Goal: Information Seeking & Learning: Learn about a topic

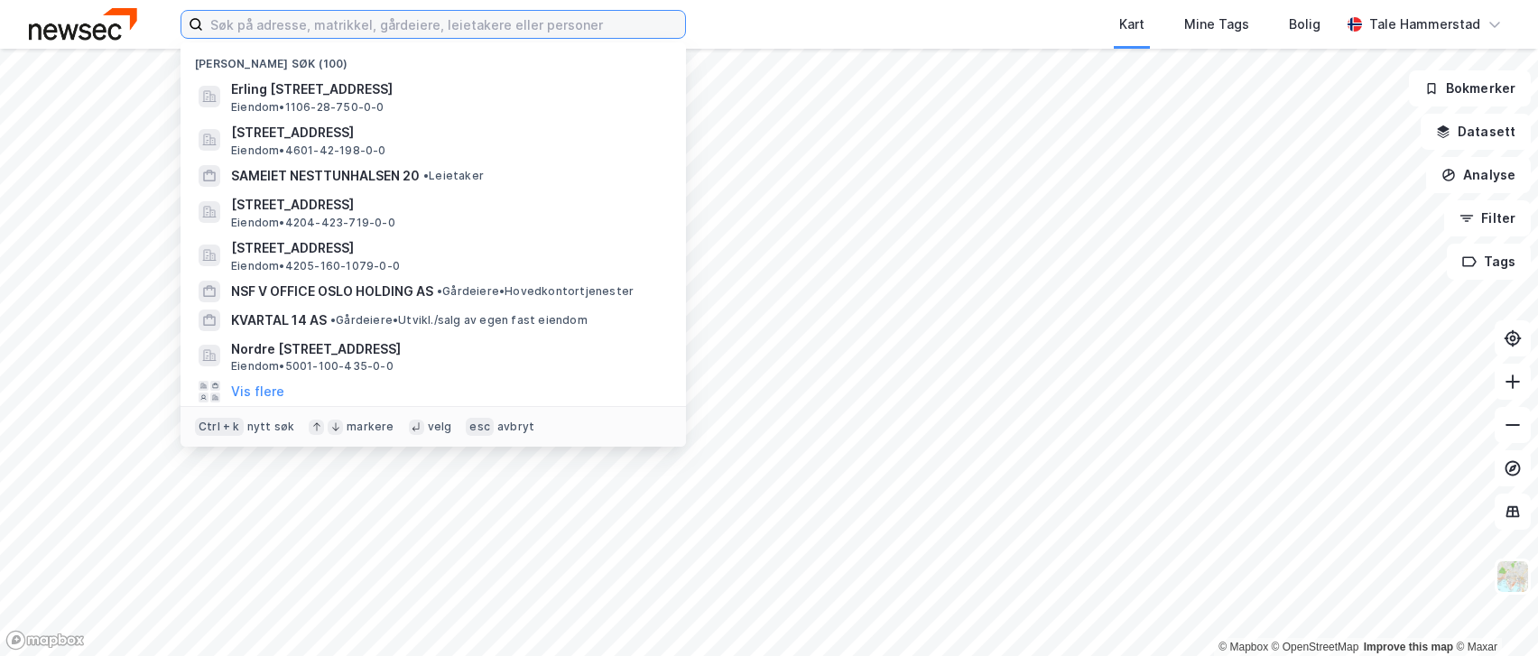
click at [400, 34] on input at bounding box center [444, 24] width 482 height 27
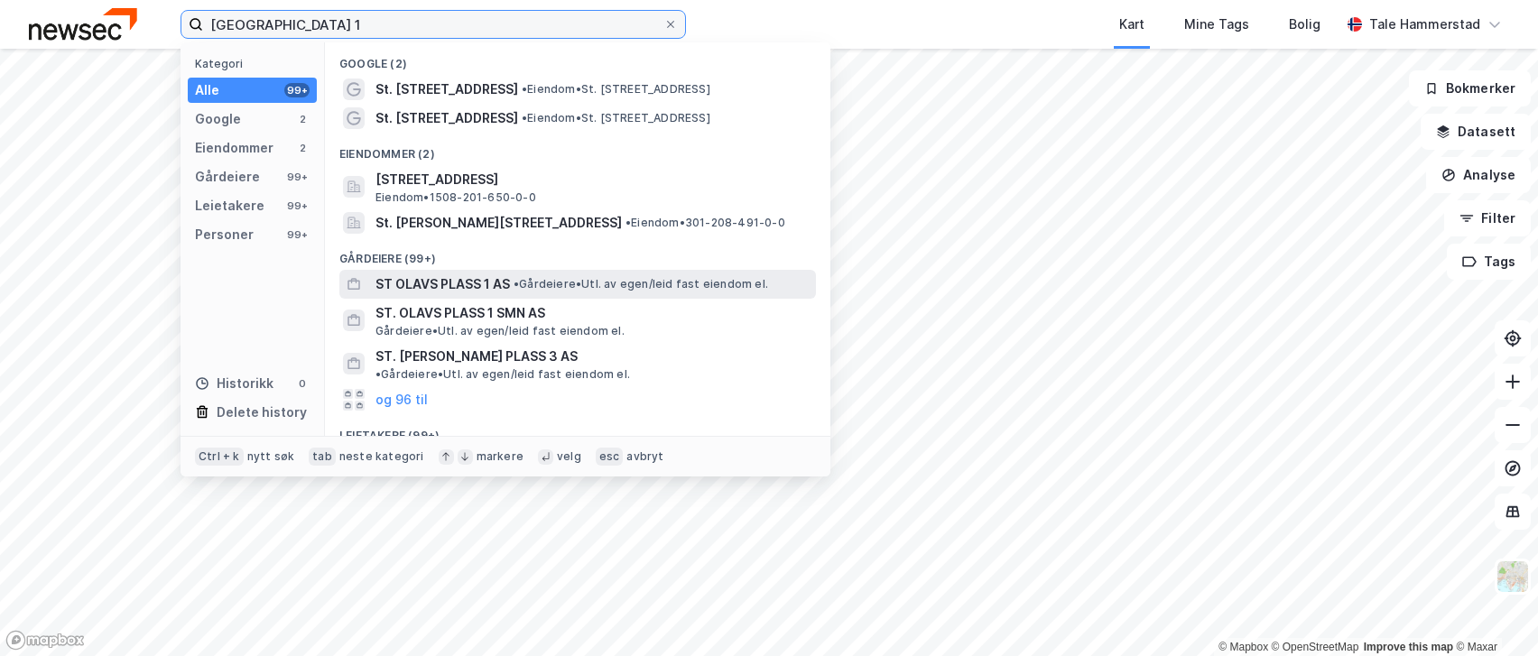
type input "[GEOGRAPHIC_DATA] 1"
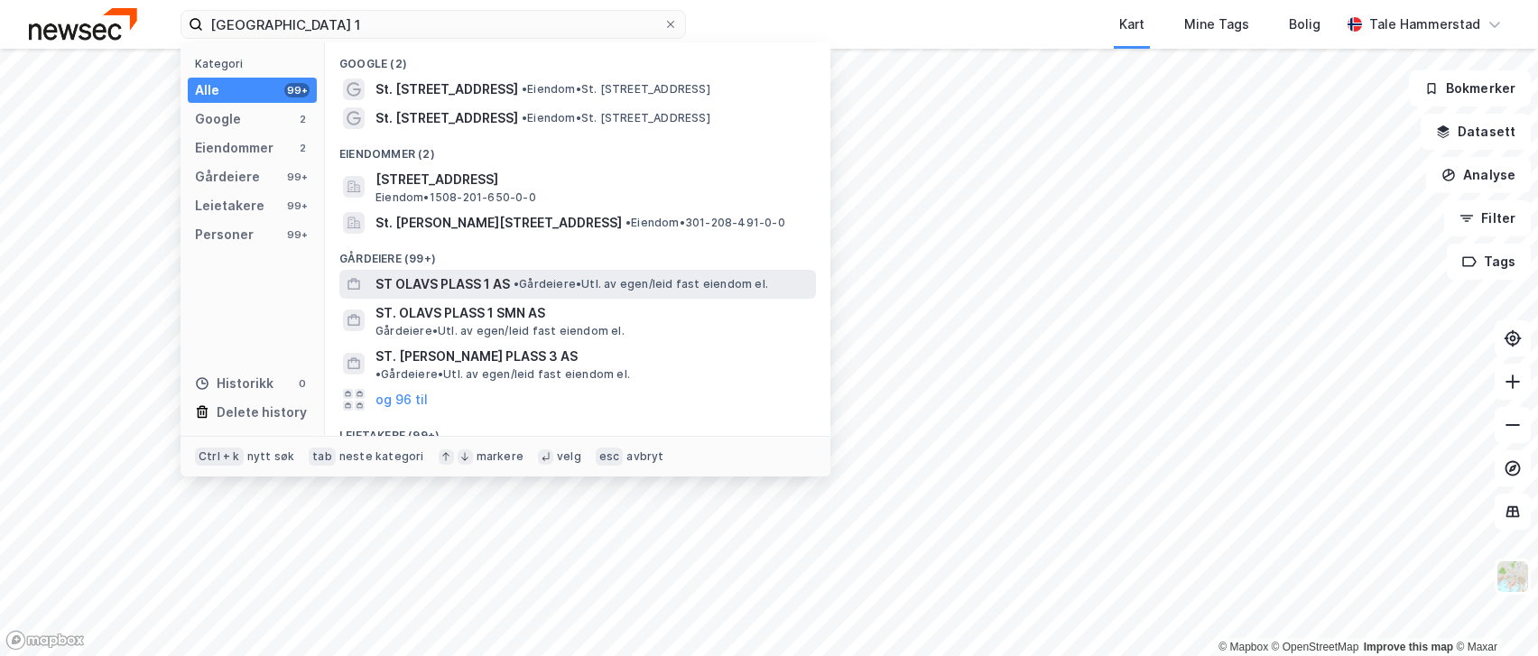
click at [726, 287] on span "• Gårdeiere • Utl. av egen/leid fast eiendom el." at bounding box center [641, 284] width 255 height 14
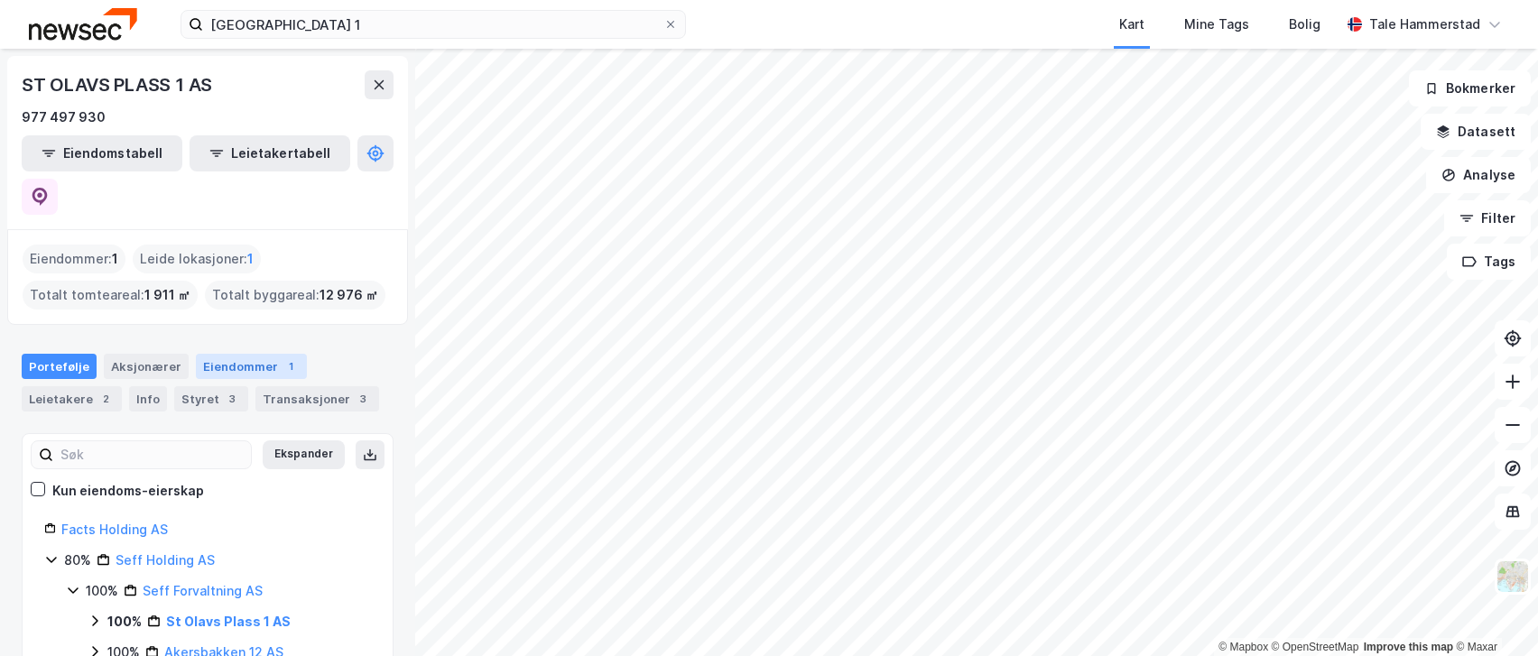
click at [262, 354] on div "Eiendommer 1" at bounding box center [251, 366] width 111 height 25
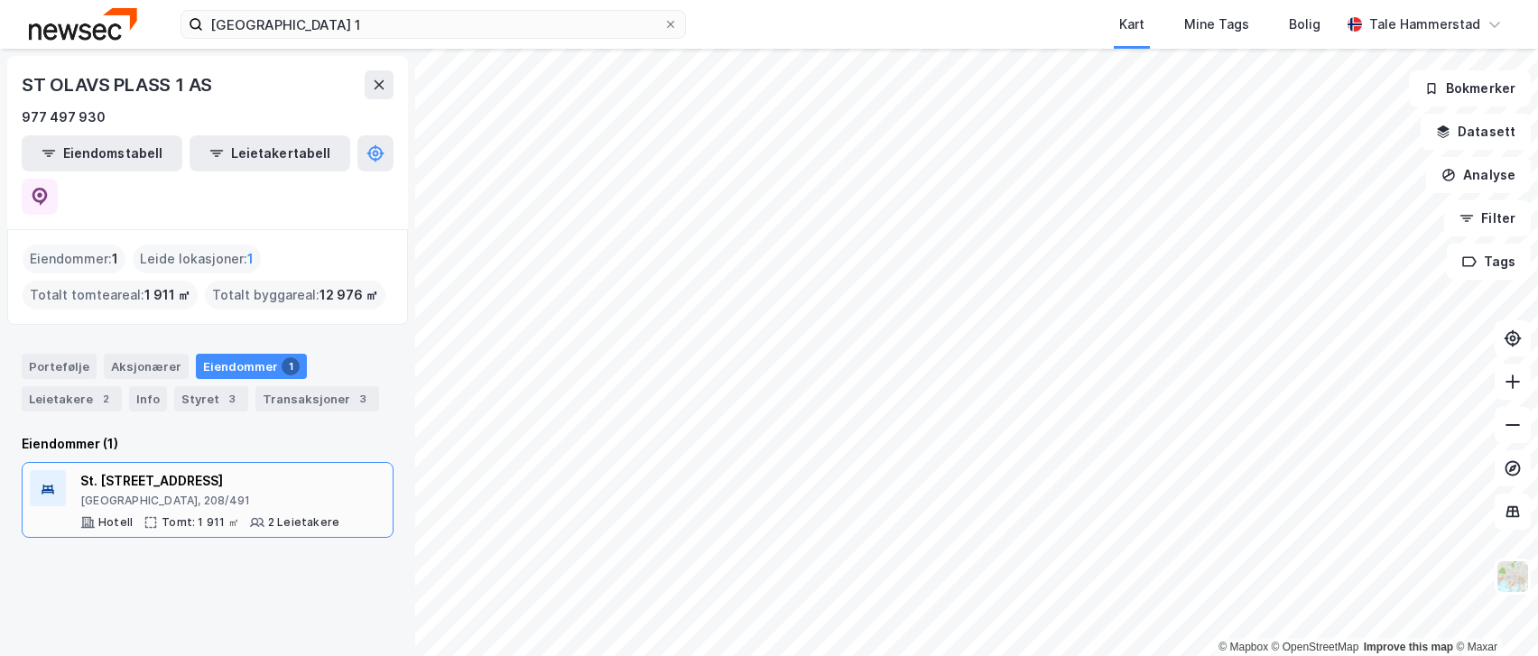
click at [169, 494] on div "[GEOGRAPHIC_DATA], 208/491" at bounding box center [209, 501] width 259 height 14
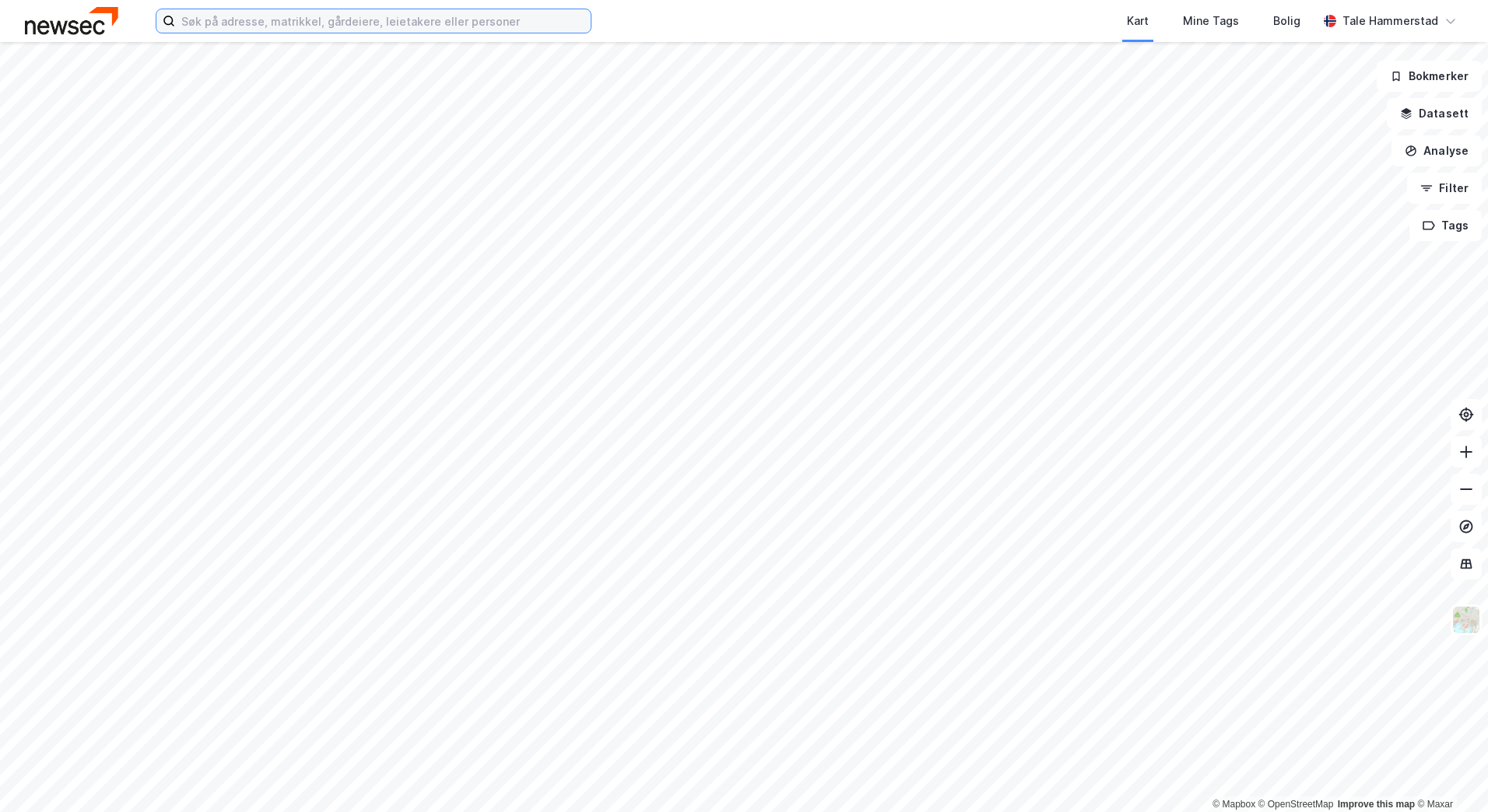
click at [424, 19] on input at bounding box center [383, 21] width 416 height 23
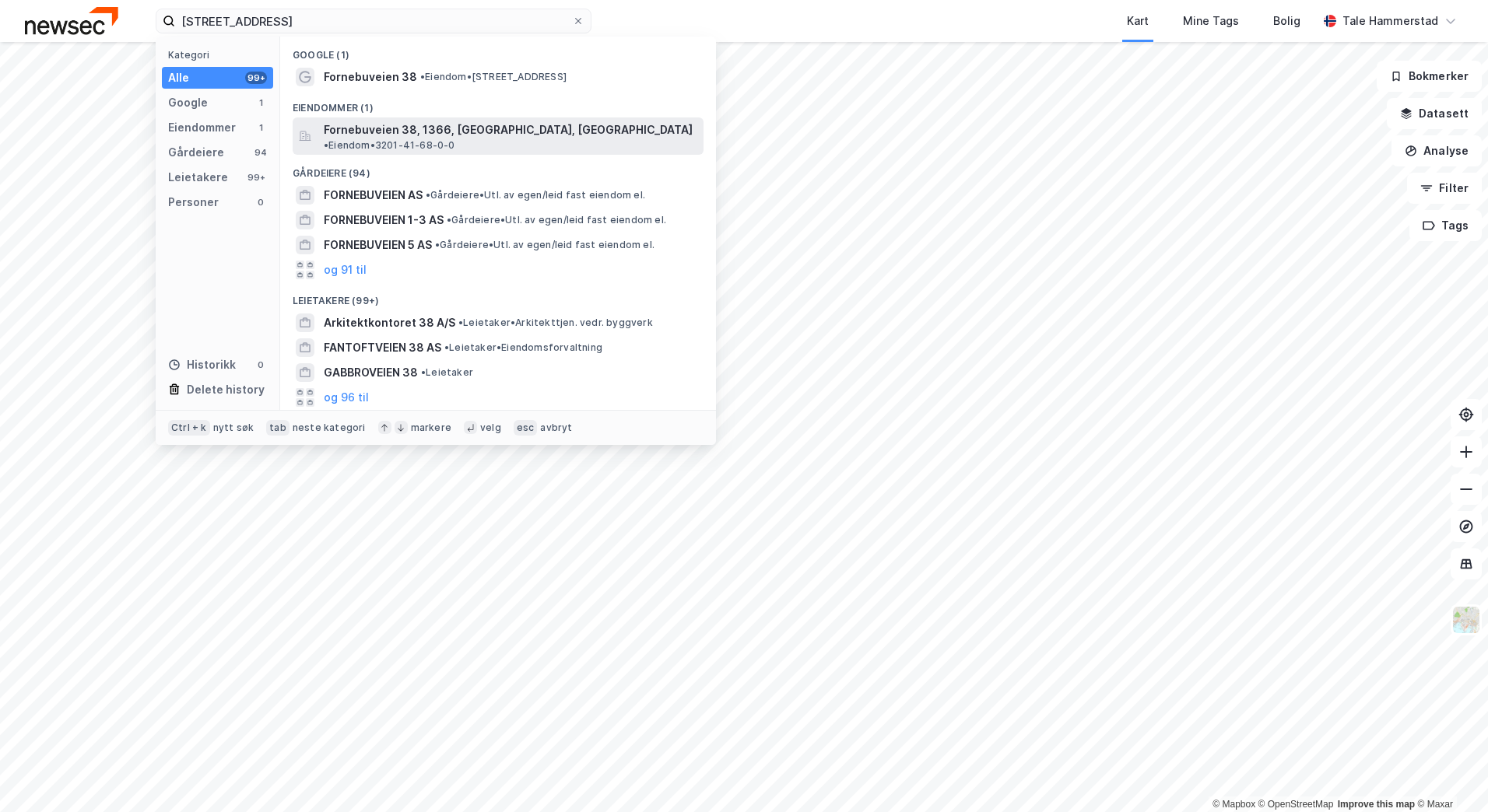
click at [498, 131] on span "Fornebuveien 38, 1366, LYSAKER, BÆRUM" at bounding box center [509, 130] width 369 height 19
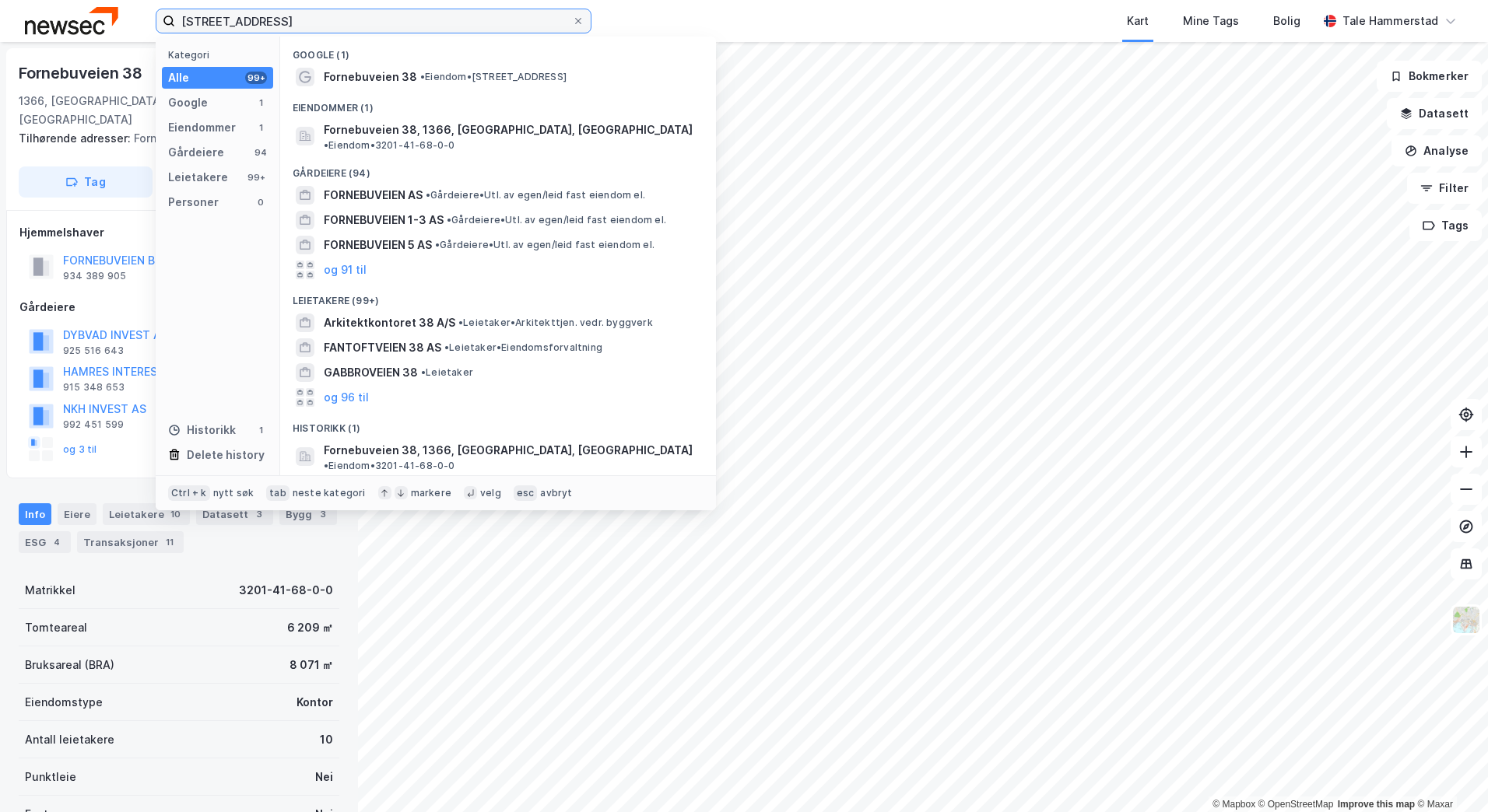
drag, startPoint x: 299, startPoint y: 20, endPoint x: 0, endPoint y: 40, distance: 299.7
click at [0, 36] on html "fornebuveien 38 Kategori Alle 99+ Google 1 Eiendommer 1 Gårdeiere 94 Leietakere…" at bounding box center [744, 406] width 1488 height 812
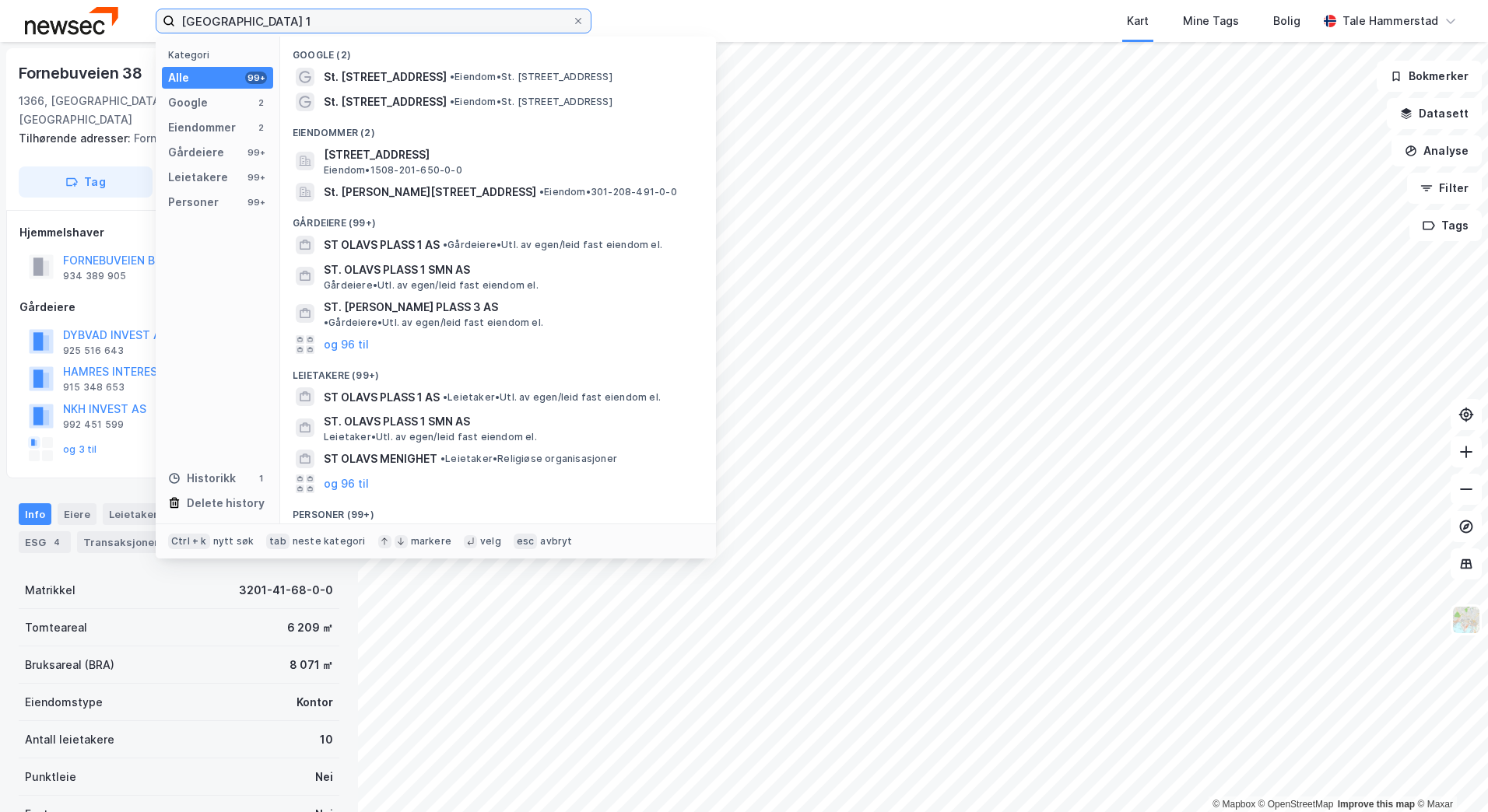
type input "[GEOGRAPHIC_DATA] 1"
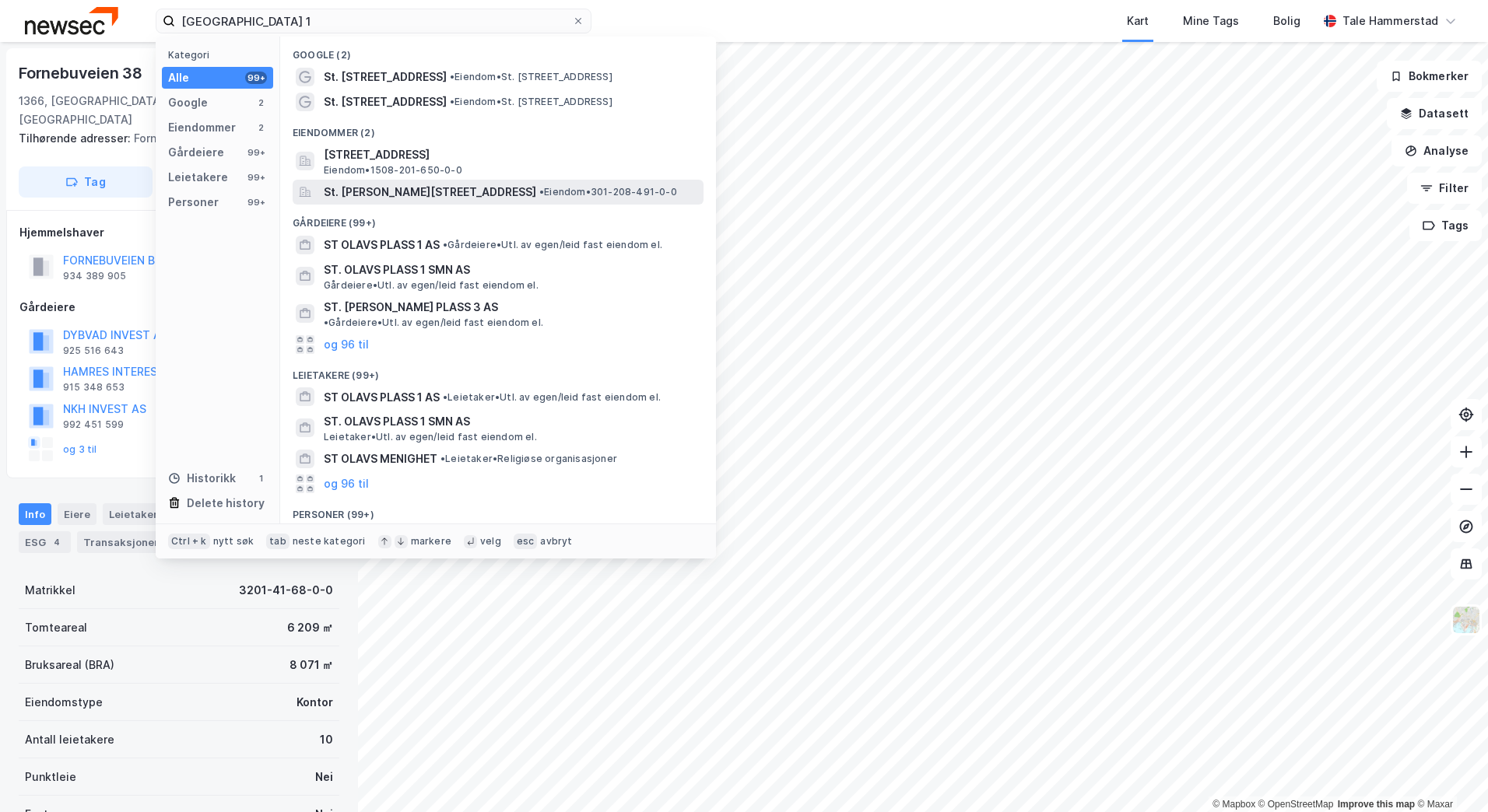
click at [549, 189] on span "• Eiendom • 301-208-491-0-0" at bounding box center [609, 192] width 138 height 12
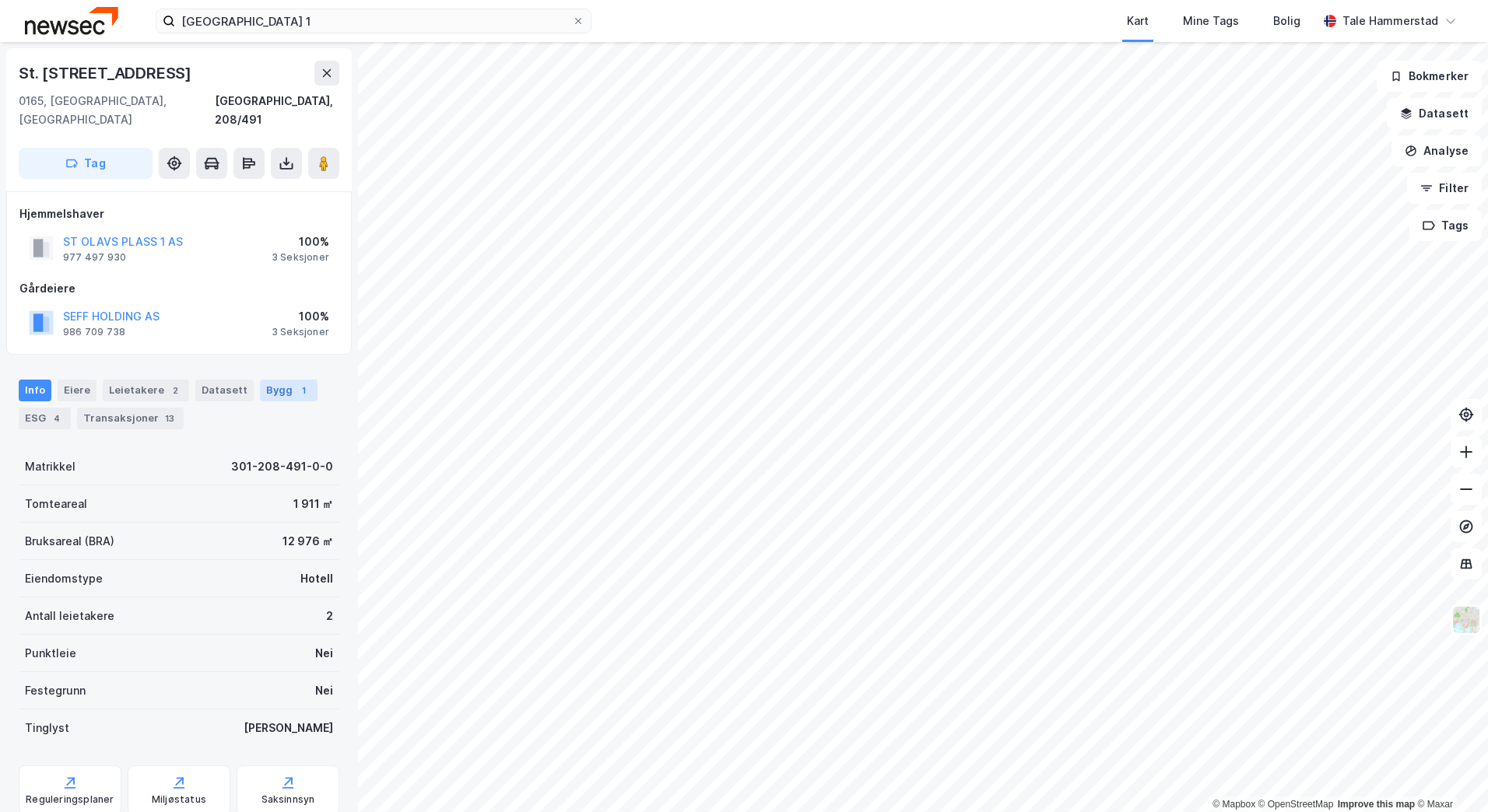
click at [260, 380] on div "Bygg 1" at bounding box center [289, 390] width 58 height 22
